Goal: Complete application form: Complete application form

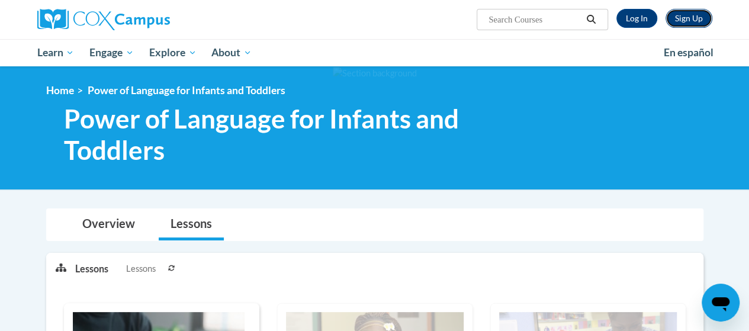
click at [689, 20] on link "Sign Up" at bounding box center [689, 18] width 47 height 19
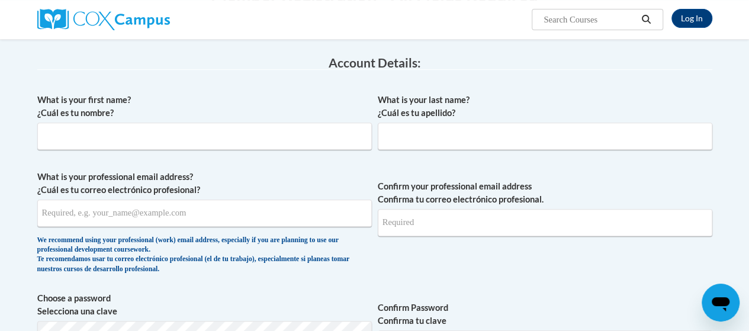
scroll to position [180, 0]
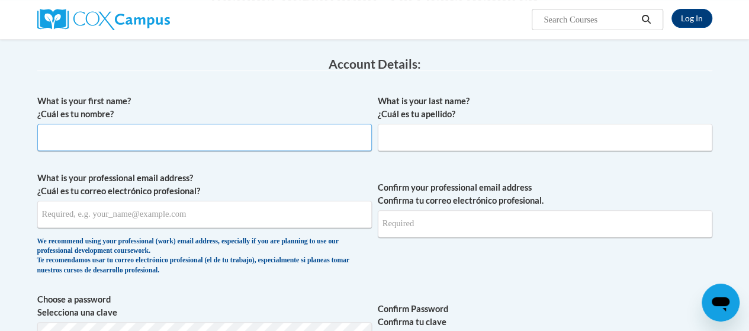
click at [176, 135] on input "What is your first name? ¿Cuál es tu nombre?" at bounding box center [204, 137] width 335 height 27
type input "Keosha"
click at [404, 130] on input "What is your last name? ¿Cuál es tu apellido?" at bounding box center [545, 137] width 335 height 27
type input "Hightower"
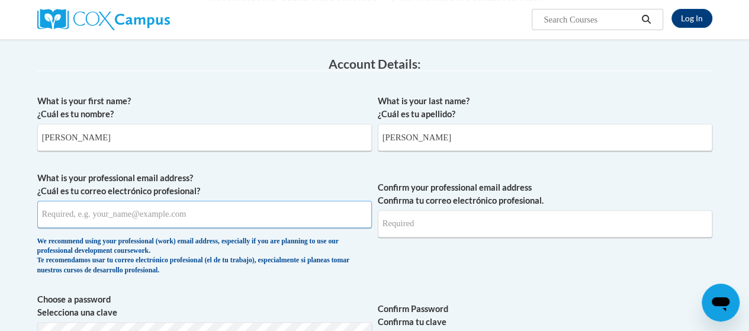
click at [248, 210] on input "What is your professional email address? ¿Cuál es tu correo electrónico profesi…" at bounding box center [204, 214] width 335 height 27
type input "Khightower03020302@gmail.com"
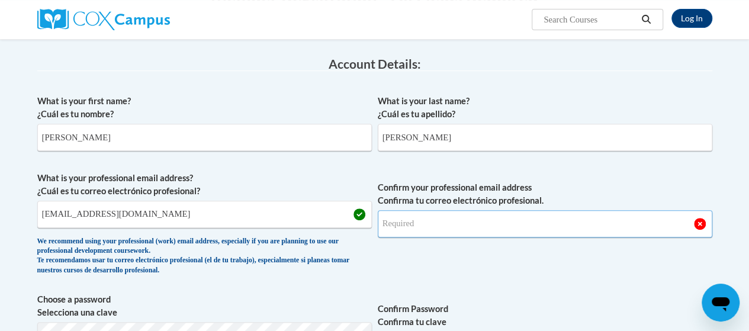
click at [434, 219] on input "Confirm your professional email address Confirma tu correo electrónico profesio…" at bounding box center [545, 223] width 335 height 27
type input "k"
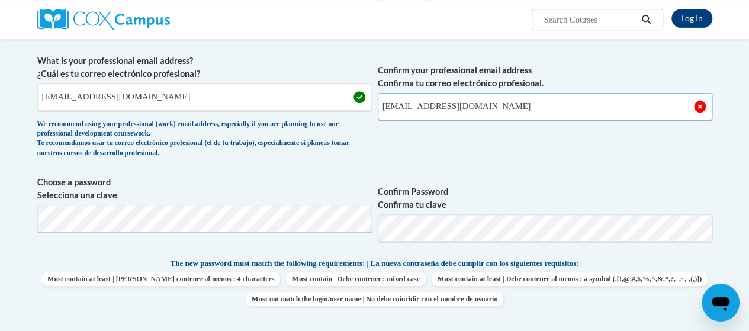
scroll to position [313, 0]
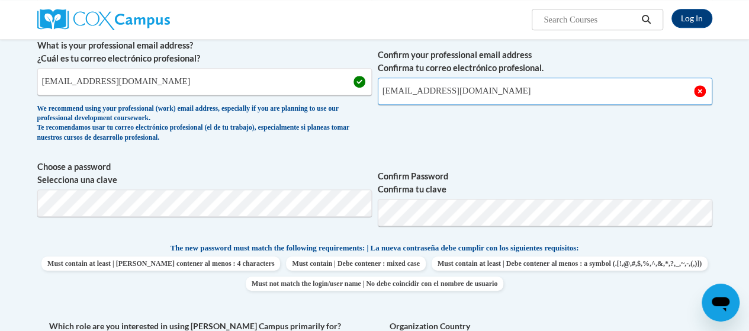
type input "Khightower03020302@gmail.com"
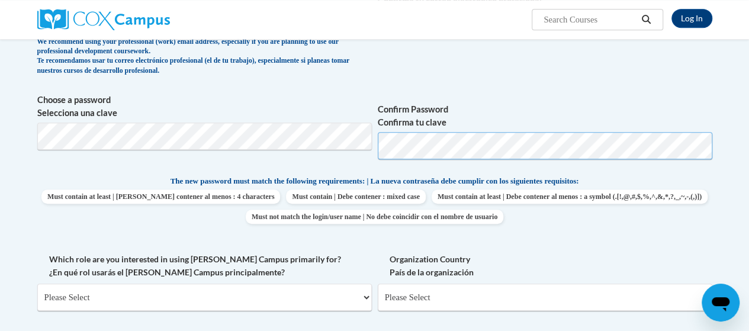
scroll to position [378, 0]
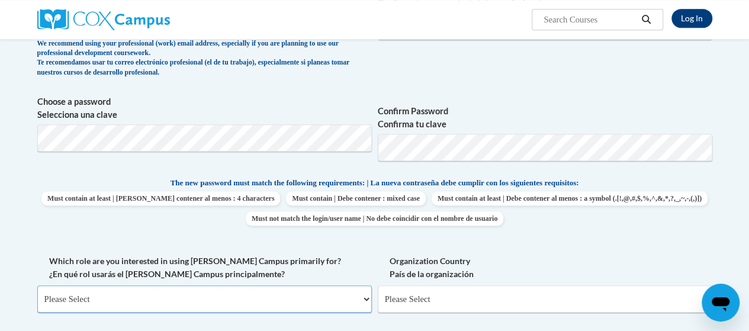
click at [242, 293] on select "Please Select College/University | Colegio/Universidad Community/Nonprofit Part…" at bounding box center [204, 298] width 335 height 27
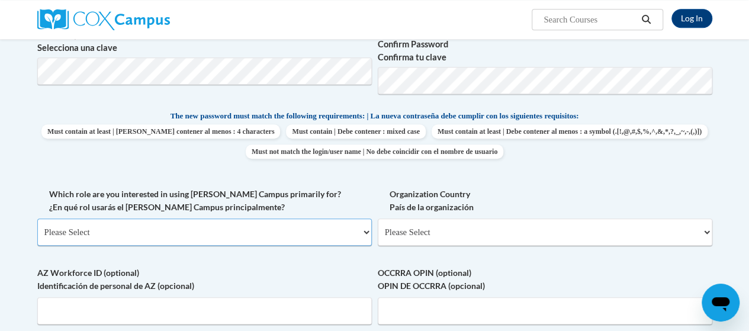
scroll to position [447, 0]
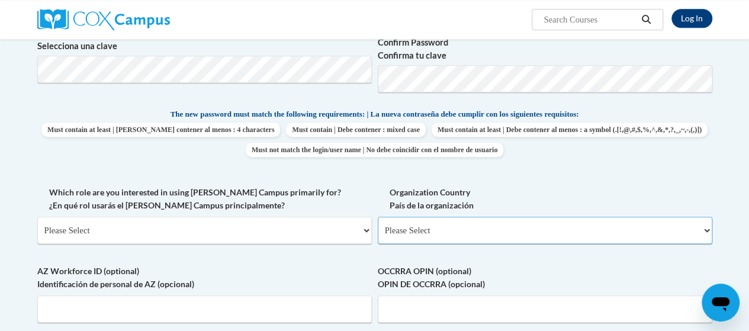
click at [582, 235] on select "Please Select United States | Estados Unidos Outside of the United States | Fue…" at bounding box center [545, 230] width 335 height 27
select select "ad49bcad-a171-4b2e-b99c-48b446064914"
click at [378, 217] on select "Please Select United States | Estados Unidos Outside of the United States | Fue…" at bounding box center [545, 230] width 335 height 27
click at [287, 222] on select "Please Select College/University | Colegio/Universidad Community/Nonprofit Part…" at bounding box center [204, 230] width 335 height 27
click at [76, 117] on p "The new password must match the following requirements: | La nueva contraseña d…" at bounding box center [374, 115] width 675 height 15
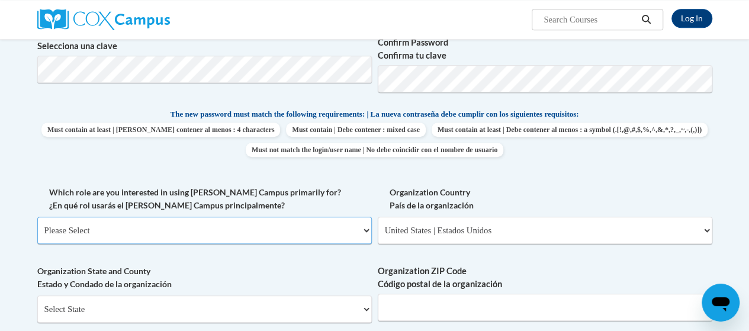
click at [145, 220] on select "Please Select College/University | Colegio/Universidad Community/Nonprofit Part…" at bounding box center [204, 230] width 335 height 27
select select "fbf2d438-af2f-41f8-98f1-81c410e29de3"
click at [37, 217] on select "Please Select College/University | Colegio/Universidad Community/Nonprofit Part…" at bounding box center [204, 230] width 335 height 27
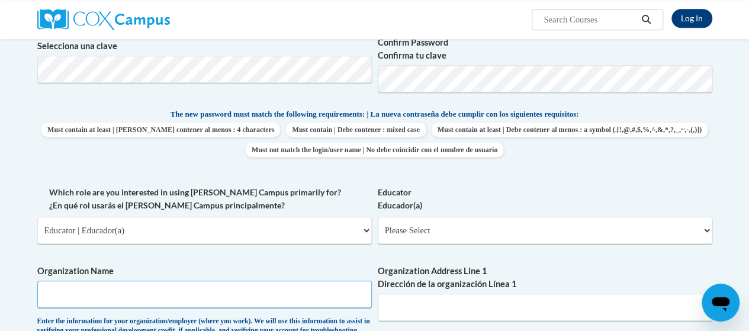
click at [156, 288] on input "Organization Name" at bounding box center [204, 294] width 335 height 27
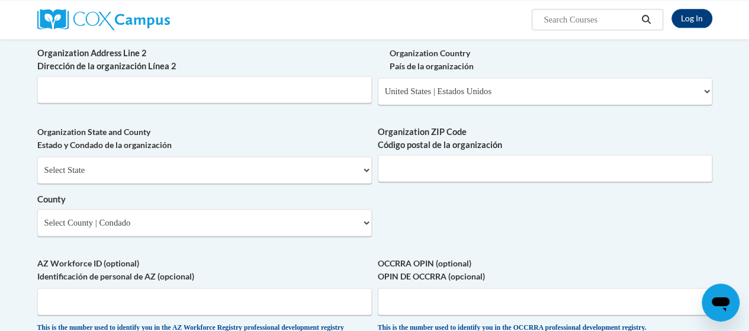
scroll to position [785, 0]
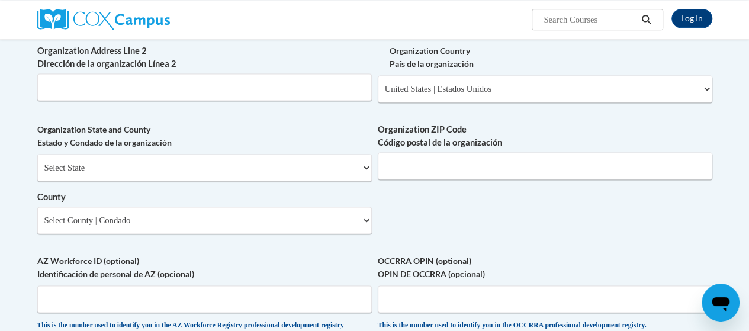
type input "The West Side School"
click at [327, 194] on div "Select State Alabama Alaska Arizona Arkansas California Colorado Connecticut De…" at bounding box center [204, 194] width 335 height 80
click at [327, 181] on select "Select State Alabama Alaska Arizona Arkansas California Colorado Connecticut De…" at bounding box center [204, 167] width 335 height 27
select select "Georgia"
click at [37, 162] on select "Select State Alabama Alaska Arizona Arkansas California Colorado Connecticut De…" at bounding box center [204, 167] width 335 height 27
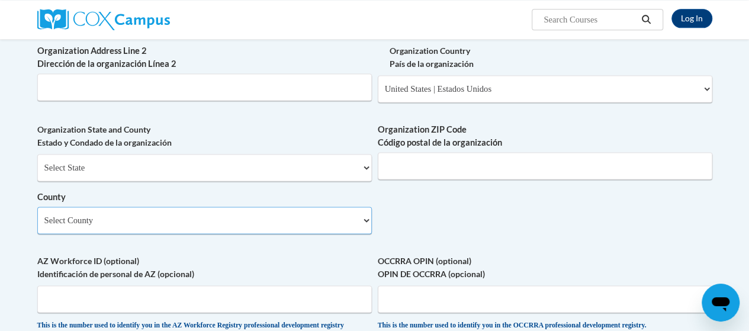
click at [155, 234] on select "Select County Appling Atkinson Bacon Baker Baldwin Banks Barrow Bartow Ben Hill…" at bounding box center [204, 220] width 335 height 27
select select "Fulton"
click at [37, 215] on select "Select County Appling Atkinson Bacon Baker Baldwin Banks Barrow Bartow Ben Hill…" at bounding box center [204, 220] width 335 height 27
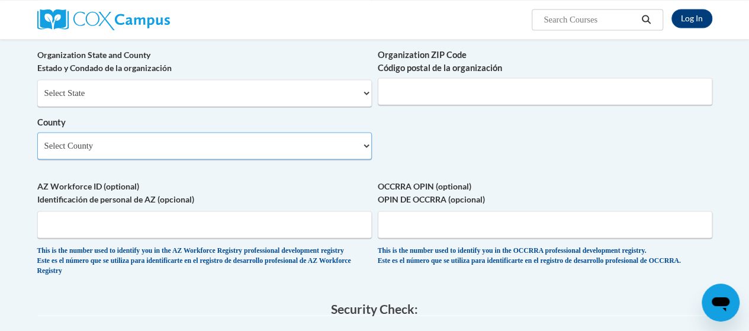
scroll to position [875, 0]
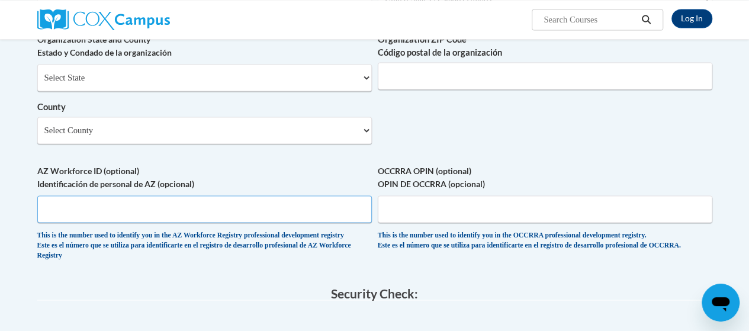
click at [316, 223] on input "AZ Workforce ID (optional) Identificación de personal de AZ (opcional)" at bounding box center [204, 208] width 335 height 27
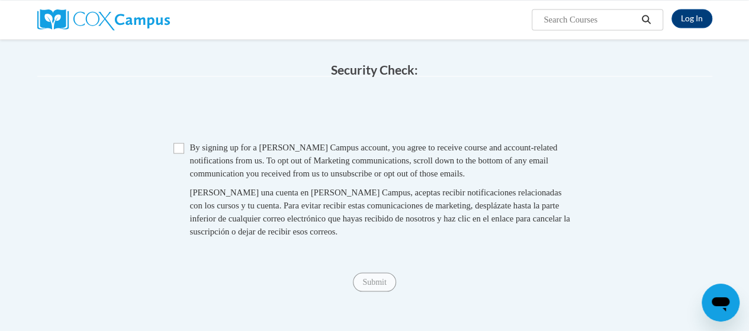
scroll to position [1104, 0]
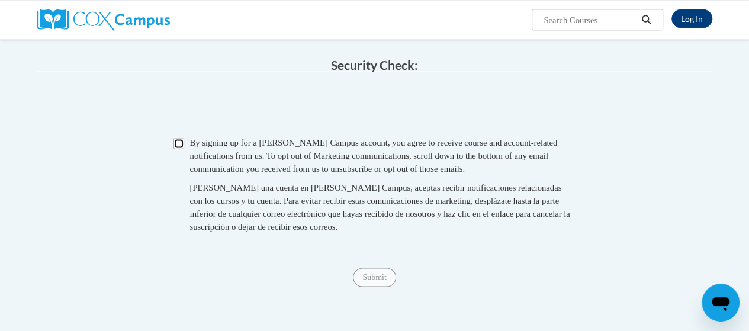
click at [176, 149] on input "Checkbox" at bounding box center [179, 143] width 11 height 11
checkbox input "true"
click at [359, 287] on input "Submit" at bounding box center [374, 277] width 43 height 19
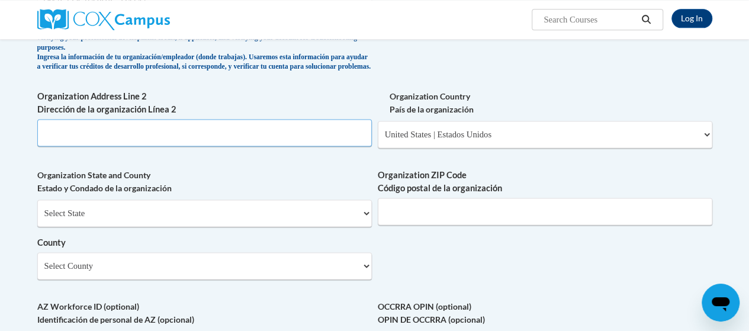
click at [316, 146] on input "Organization Address Line 2 Dirección de la organización Línea 2" at bounding box center [204, 132] width 335 height 27
type input "1243 Allene Ave"
click at [538, 217] on input "Organization ZIP Code Código postal de la organización" at bounding box center [545, 211] width 335 height 27
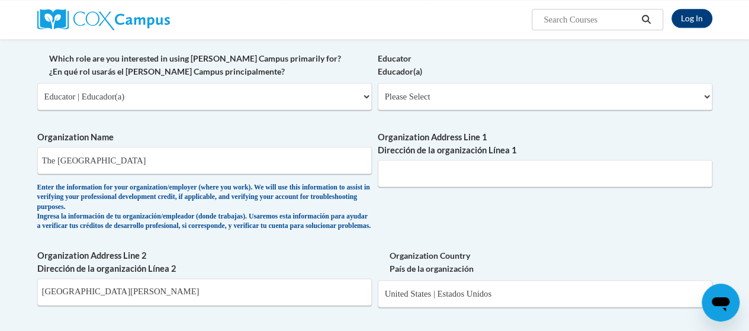
scroll to position [565, 0]
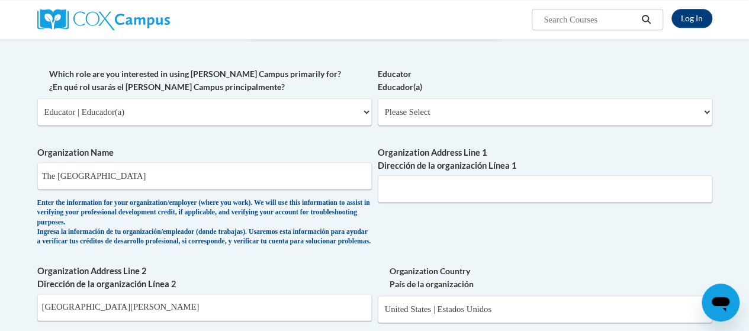
type input "30310"
click at [688, 109] on select "Please Select Early Learning/Daycare Teacher/Family Home Care Provider | Maestr…" at bounding box center [545, 111] width 335 height 27
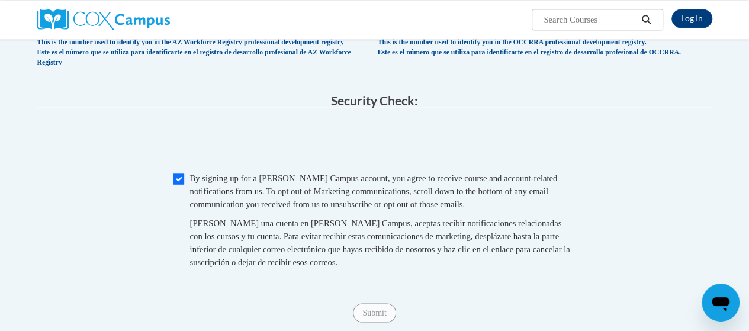
click at [656, 142] on span at bounding box center [374, 142] width 675 height 46
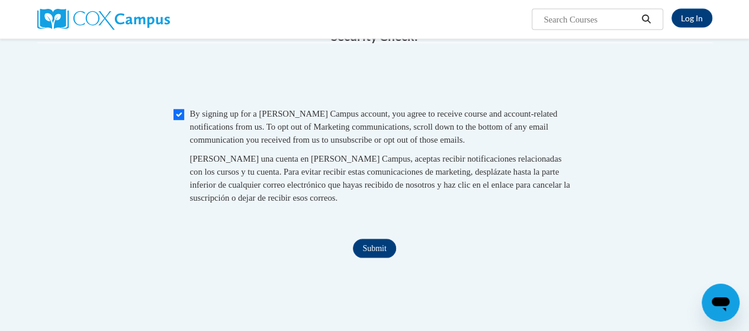
scroll to position [1136, 0]
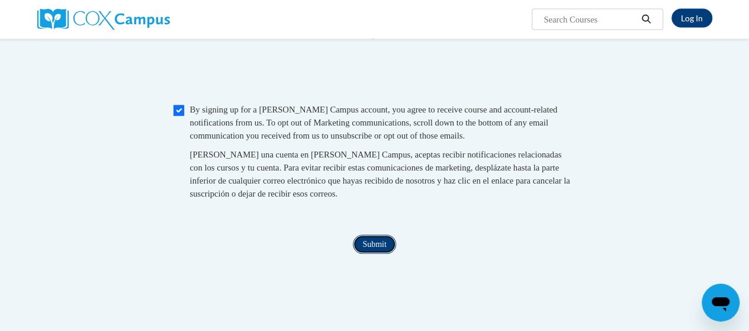
click at [384, 254] on input "Submit" at bounding box center [374, 244] width 43 height 19
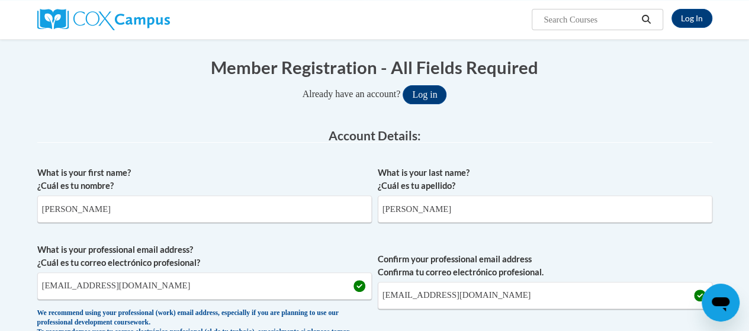
scroll to position [1068, 0]
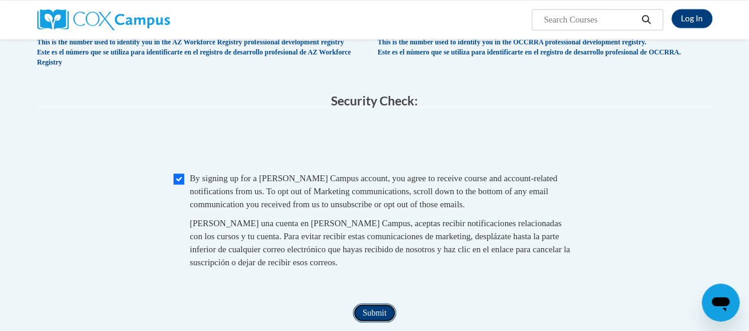
click at [367, 322] on input "Submit" at bounding box center [374, 312] width 43 height 19
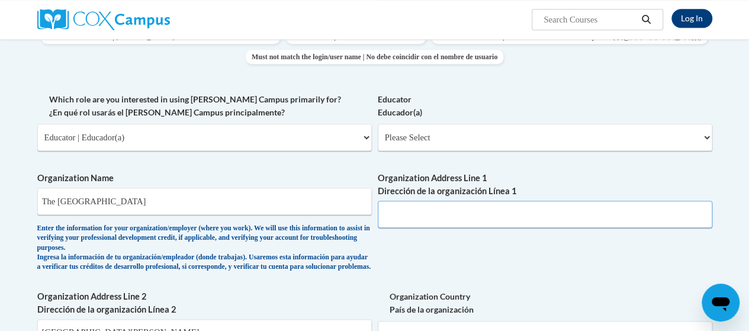
scroll to position [553, 0]
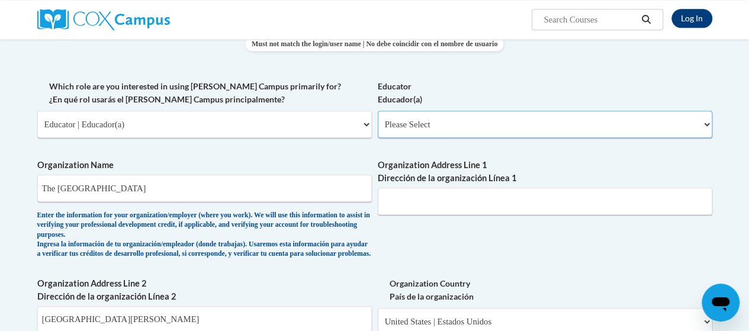
click at [682, 131] on select "Please Select Early Learning/Daycare Teacher/Family Home Care Provider | Maestr…" at bounding box center [545, 124] width 335 height 27
select select "5e2af403-4f2c-4e49-a02f-103e55d7b75b"
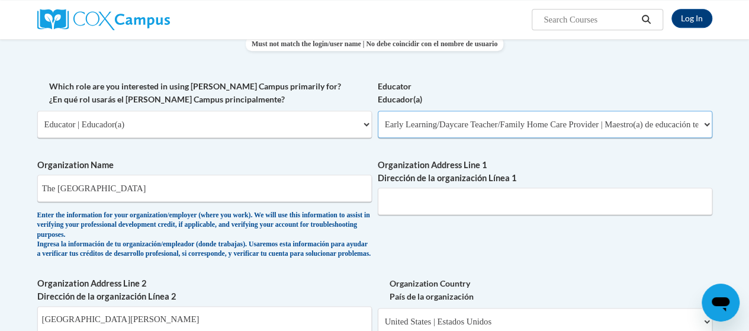
click at [378, 111] on select "Please Select Early Learning/Daycare Teacher/Family Home Care Provider | Maestr…" at bounding box center [545, 124] width 335 height 27
select select "null"
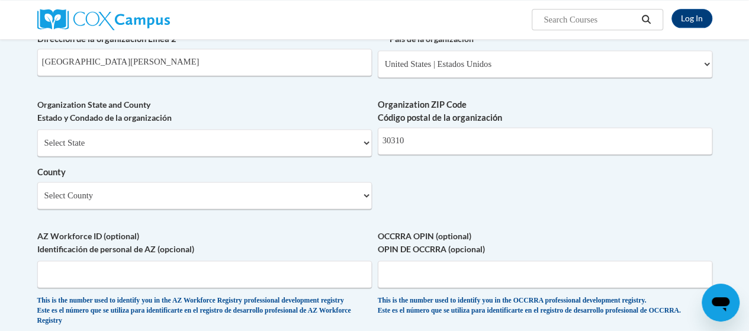
scroll to position [794, 0]
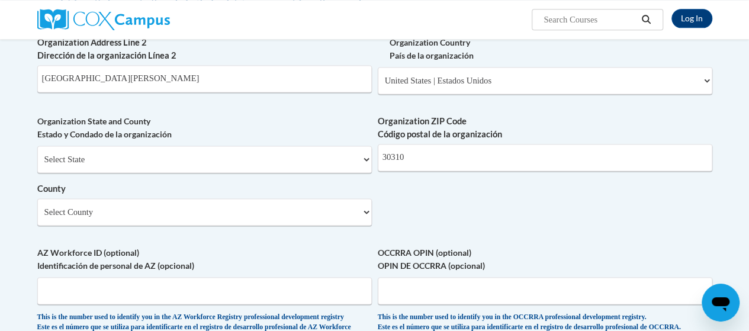
click at [584, 262] on label "OCCRRA OPIN (optional) OPIN DE OCCRRA (opcional)" at bounding box center [545, 259] width 335 height 26
click at [584, 277] on input "OCCRRA OPIN (optional) OPIN DE OCCRRA (opcional)" at bounding box center [545, 290] width 335 height 27
click at [359, 166] on select "Select State Alabama Alaska Arizona Arkansas California Colorado Connecticut De…" at bounding box center [204, 159] width 335 height 27
select select "Georgia"
click at [37, 154] on select "Select State Alabama Alaska Arizona Arkansas California Colorado Connecticut De…" at bounding box center [204, 159] width 335 height 27
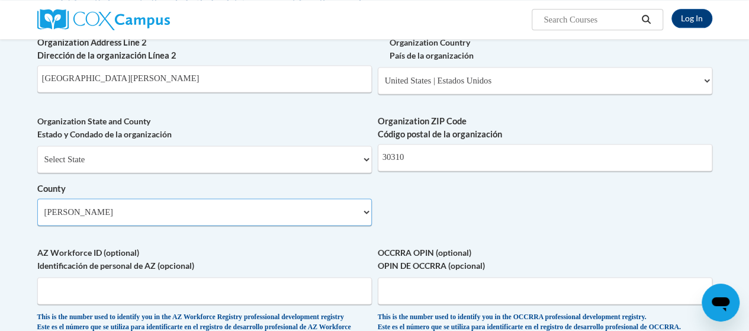
click at [365, 224] on select "Select County Appling Atkinson Bacon Baker Baldwin Banks Barrow Bartow Ben Hill…" at bounding box center [204, 211] width 335 height 27
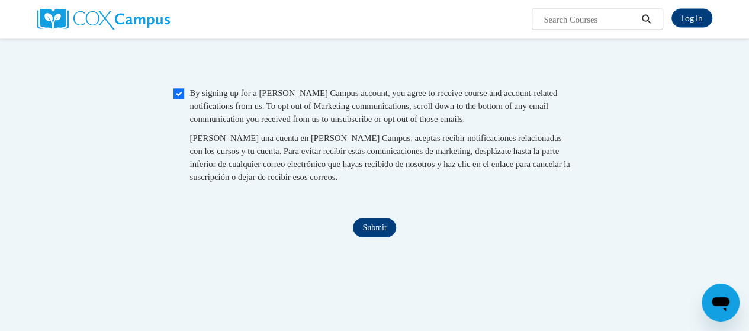
scroll to position [1158, 0]
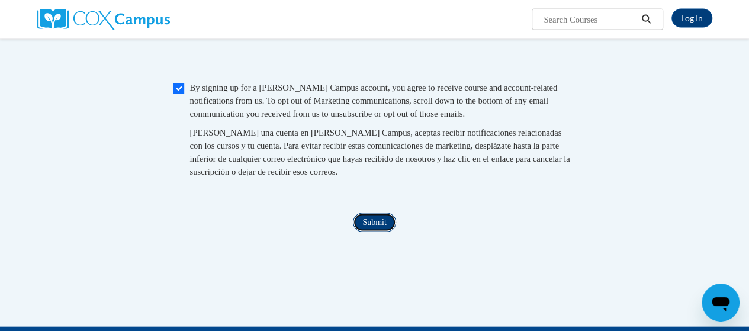
click at [380, 232] on input "Submit" at bounding box center [374, 222] width 43 height 19
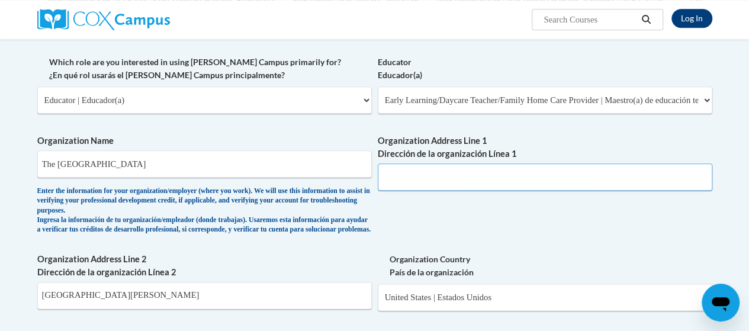
scroll to position [577, 0]
type input "1243"
click at [133, 306] on input "1243 Allene Ave" at bounding box center [204, 295] width 335 height 27
type input "1"
click at [442, 179] on input "1243" at bounding box center [545, 176] width 335 height 27
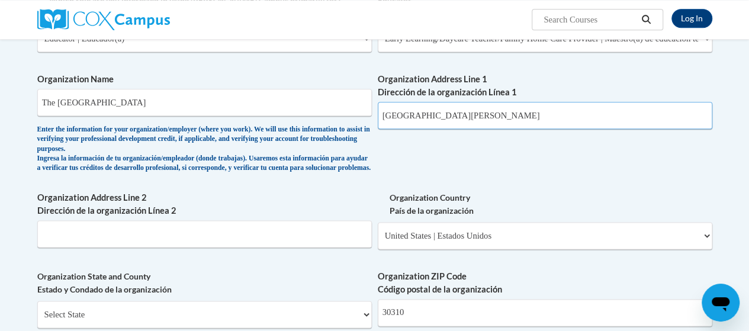
scroll to position [640, 0]
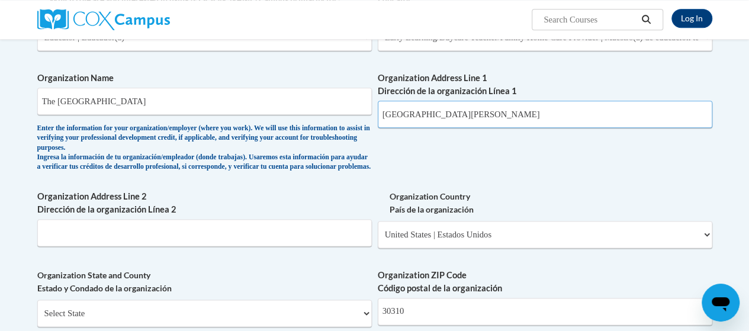
click at [426, 116] on input "1243 Allene Ave" at bounding box center [545, 114] width 335 height 27
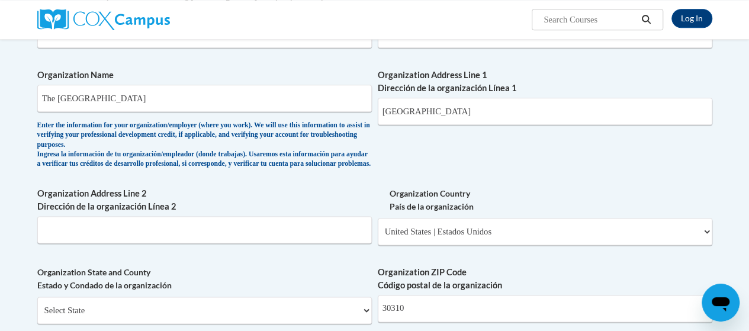
scroll to position [638, 0]
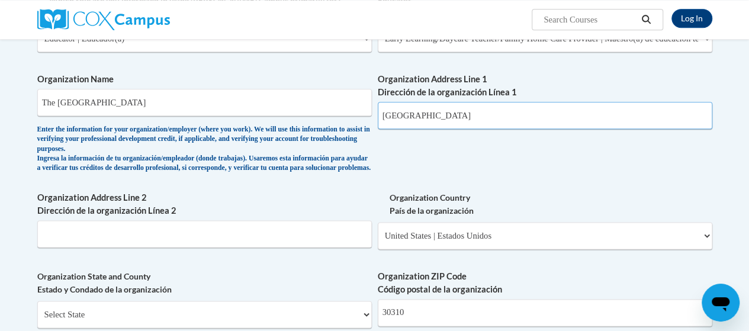
click at [461, 114] on input "1243 Alle Ave" at bounding box center [545, 115] width 335 height 27
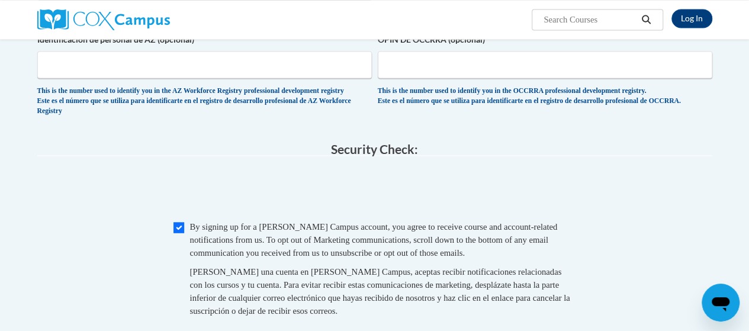
scroll to position [1024, 0]
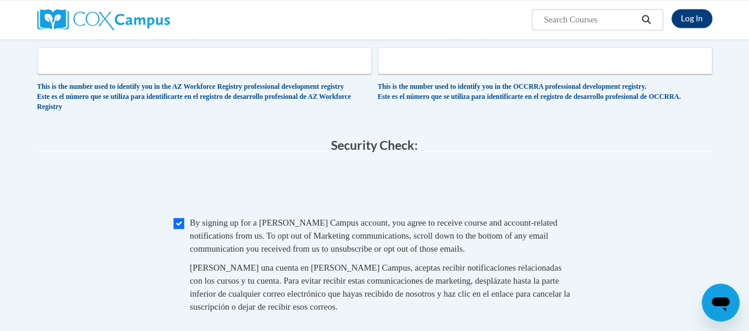
type input "1243 Allene Ave"
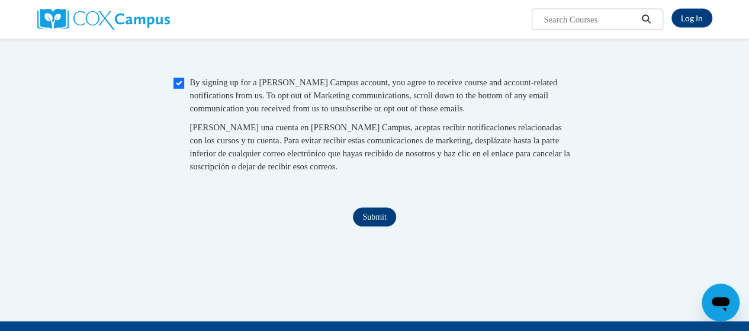
scroll to position [1165, 0]
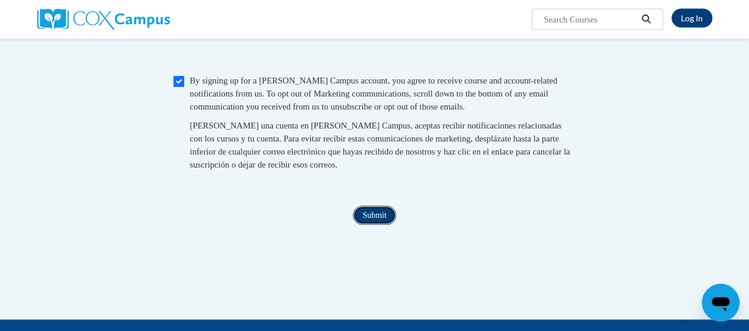
click at [378, 225] on input "Submit" at bounding box center [374, 215] width 43 height 19
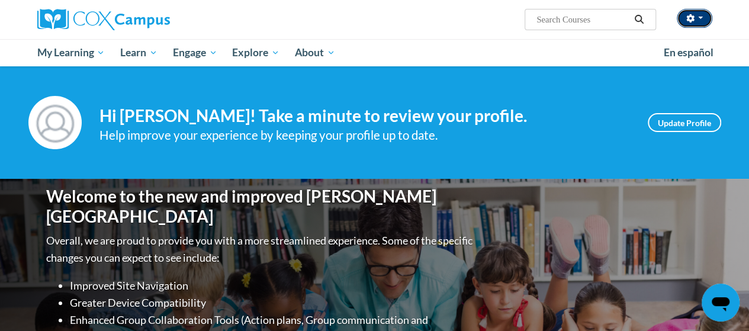
click at [700, 18] on span "button" at bounding box center [700, 18] width 5 height 2
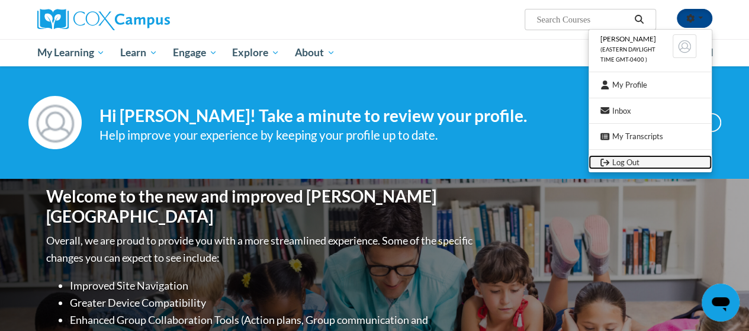
click at [624, 166] on link "Log Out" at bounding box center [650, 162] width 123 height 15
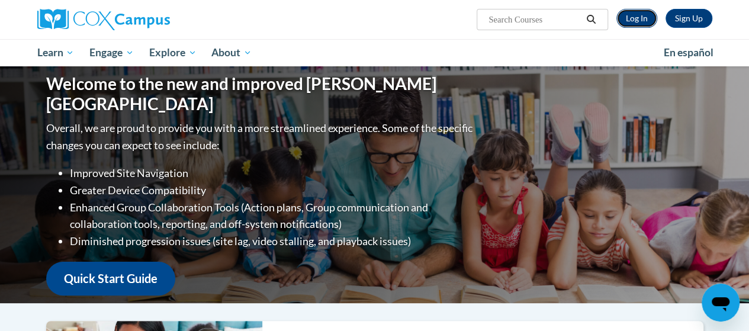
click at [642, 19] on link "Log In" at bounding box center [636, 18] width 41 height 19
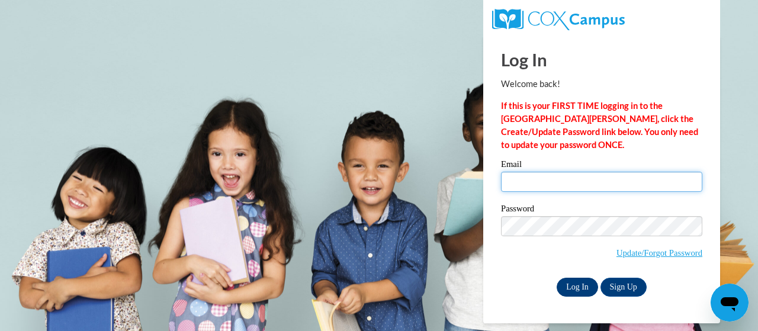
type input "marquiliastinson@yahoo.com"
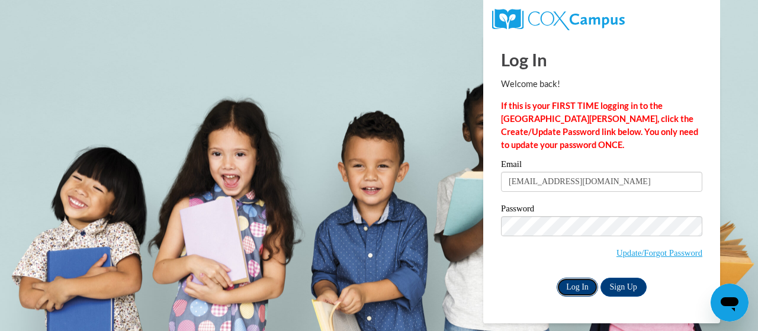
click at [577, 286] on input "Log In" at bounding box center [577, 287] width 41 height 19
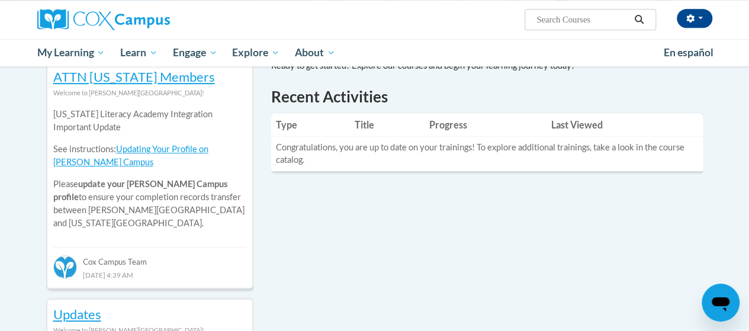
scroll to position [403, 0]
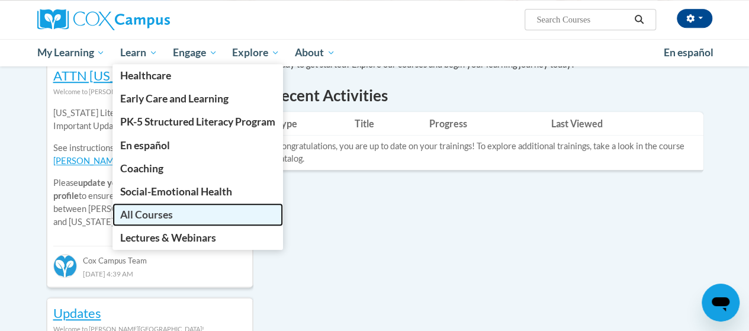
click at [162, 211] on span "All Courses" at bounding box center [146, 214] width 53 height 12
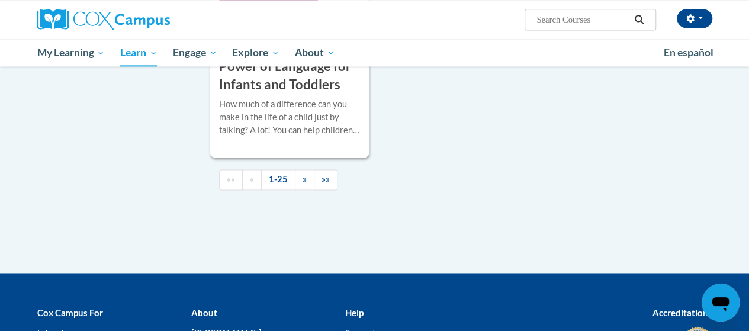
scroll to position [3101, 0]
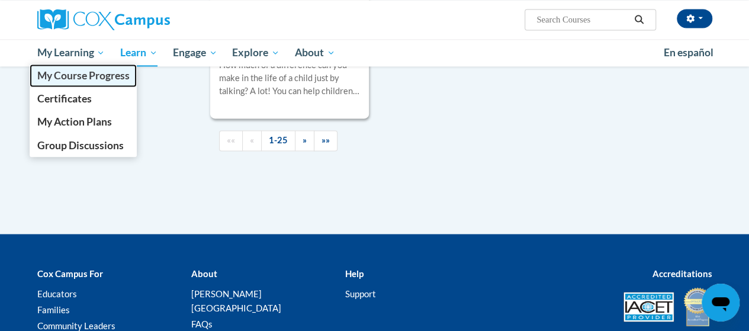
click at [88, 80] on span "My Course Progress" at bounding box center [83, 75] width 92 height 12
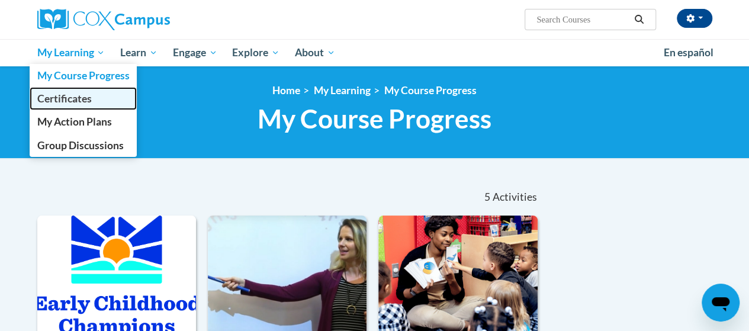
click at [77, 102] on span "Certificates" at bounding box center [64, 98] width 54 height 12
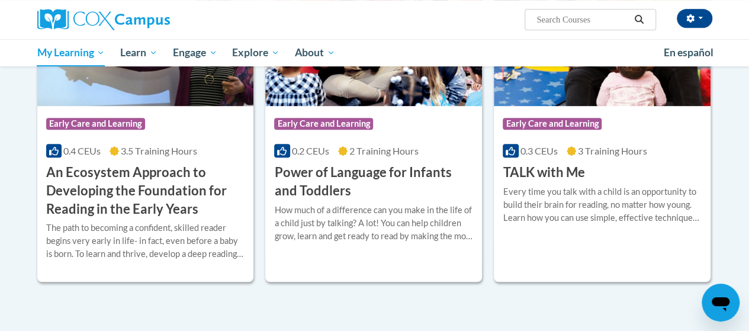
scroll to position [307, 0]
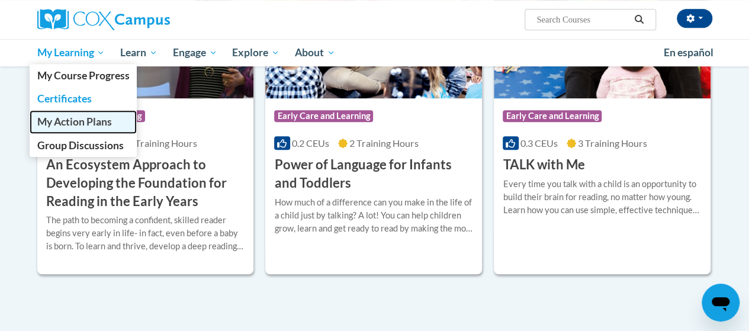
click at [83, 121] on span "My Action Plans" at bounding box center [74, 121] width 75 height 12
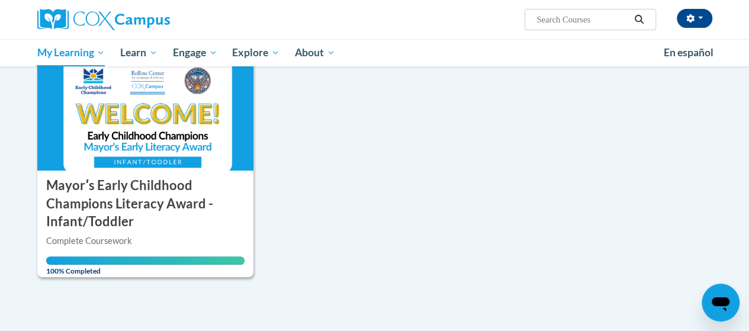
scroll to position [190, 0]
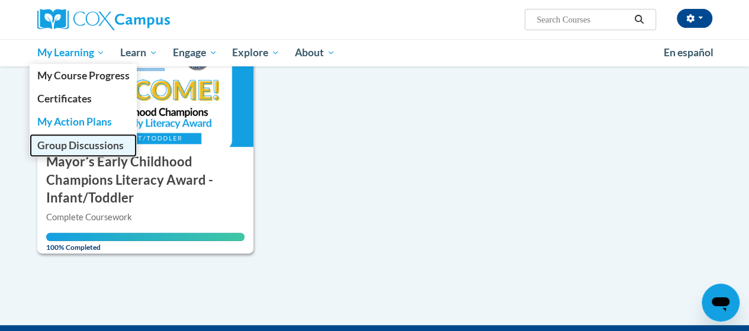
click at [88, 143] on span "Group Discussions" at bounding box center [80, 145] width 86 height 12
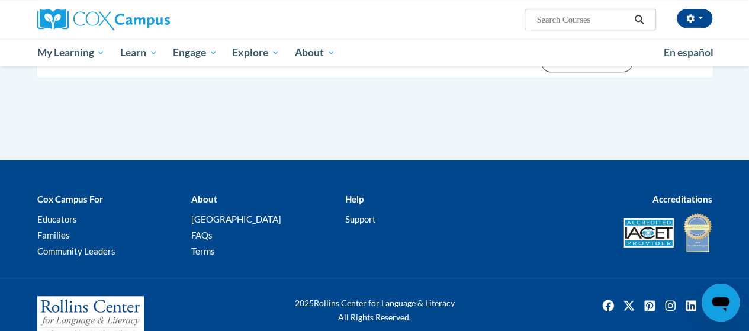
scroll to position [403, 0]
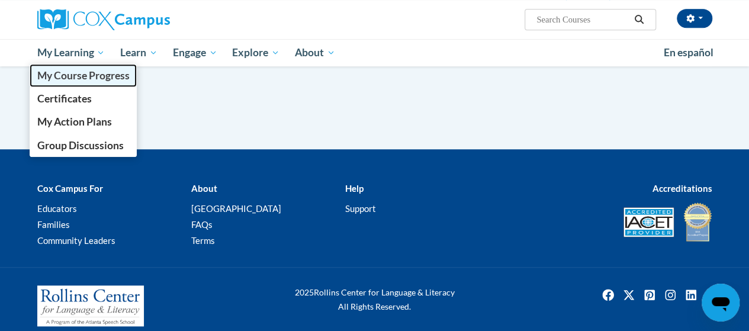
click at [75, 76] on span "My Course Progress" at bounding box center [83, 75] width 92 height 12
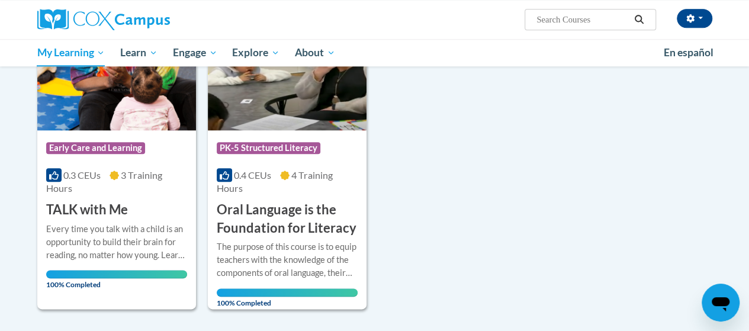
scroll to position [587, 0]
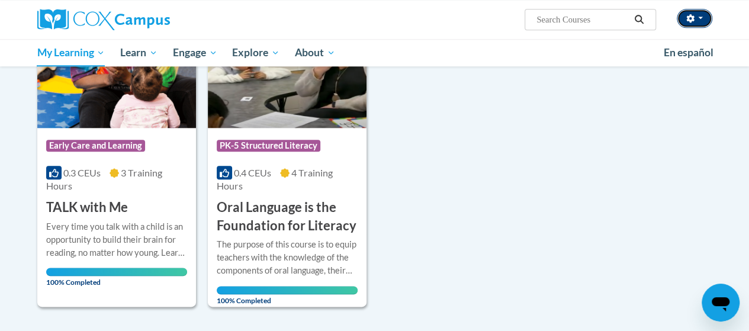
click at [695, 21] on button "button" at bounding box center [695, 18] width 36 height 19
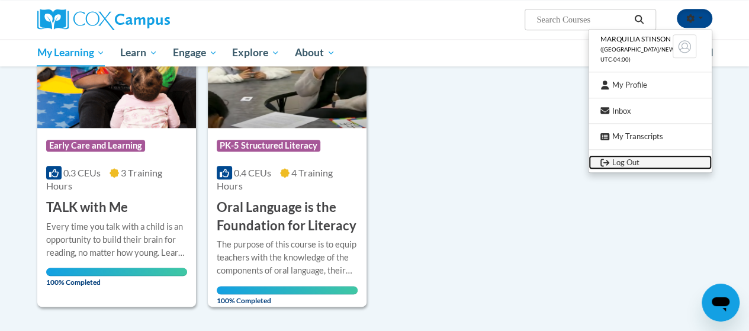
click at [650, 162] on link "Log Out" at bounding box center [650, 162] width 123 height 15
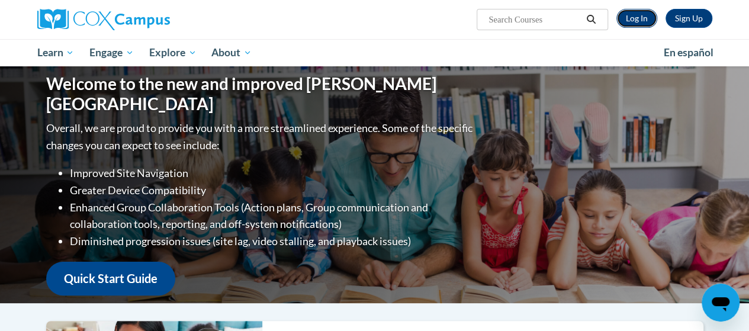
click at [638, 20] on link "Log In" at bounding box center [636, 18] width 41 height 19
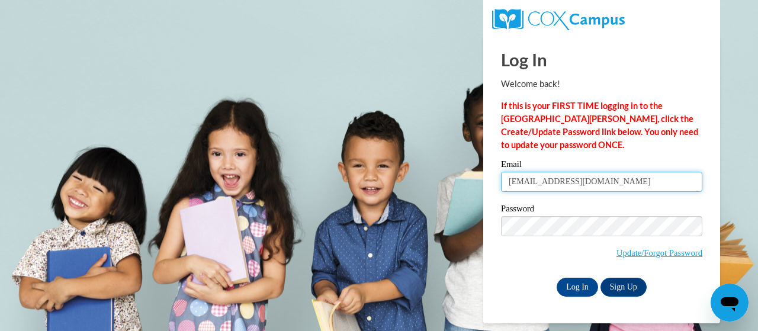
click at [619, 177] on input "[EMAIL_ADDRESS][DOMAIN_NAME]" at bounding box center [601, 182] width 201 height 20
type input "m"
type input "[EMAIL_ADDRESS][DOMAIN_NAME]"
click at [737, 130] on body "Log In Welcome back! If this is your FIRST TIME logging in to the [GEOGRAPHIC_D…" at bounding box center [379, 165] width 758 height 331
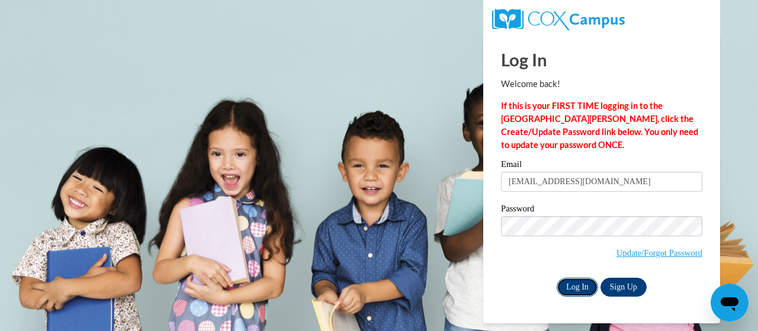
click at [574, 284] on input "Log In" at bounding box center [577, 287] width 41 height 19
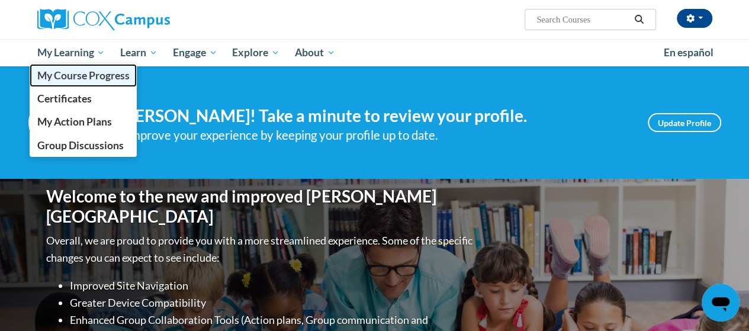
click at [57, 65] on link "My Course Progress" at bounding box center [84, 75] width 108 height 23
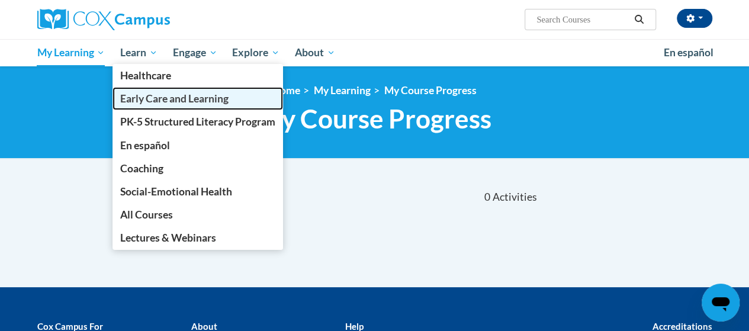
click at [146, 99] on span "Early Care and Learning" at bounding box center [174, 98] width 108 height 12
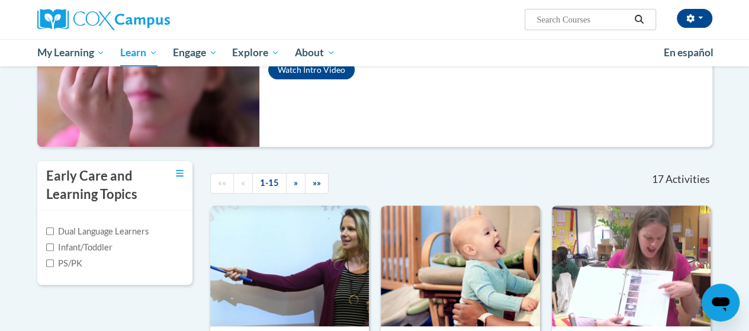
scroll to position [449, 0]
